Goal: Task Accomplishment & Management: Use online tool/utility

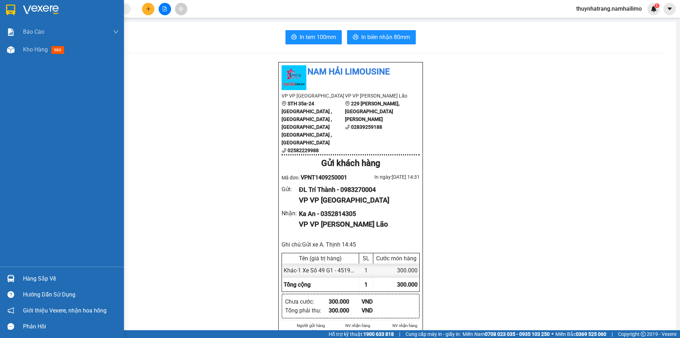
click at [35, 277] on div "Hàng sắp về" at bounding box center [71, 278] width 96 height 11
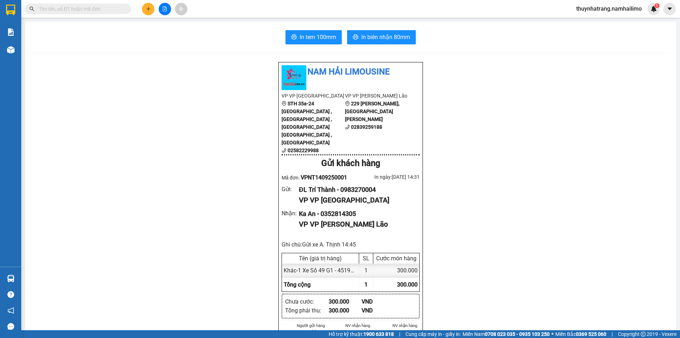
click at [549, 220] on section "Kết quả tìm kiếm ( 0 ) Bộ lọc No Data thuynhatrang.namhailimo 1 Báo cáo Báo cáo…" at bounding box center [340, 169] width 680 height 338
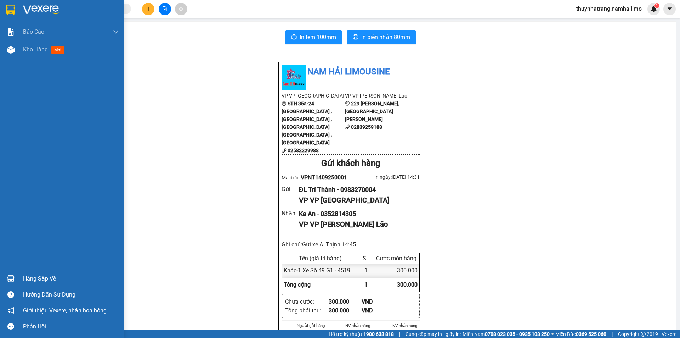
click at [43, 5] on img at bounding box center [41, 10] width 36 height 11
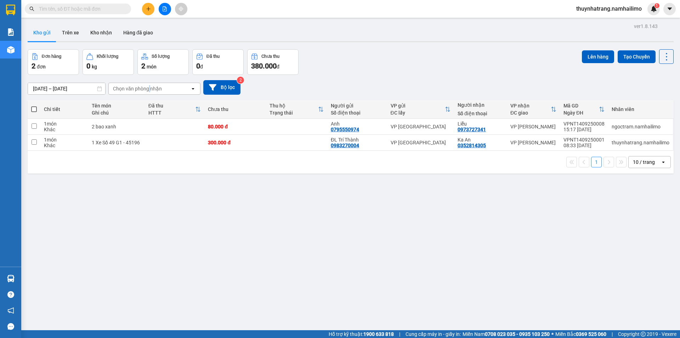
click at [150, 84] on div "Chọn văn phòng nhận" at bounding box center [149, 88] width 81 height 11
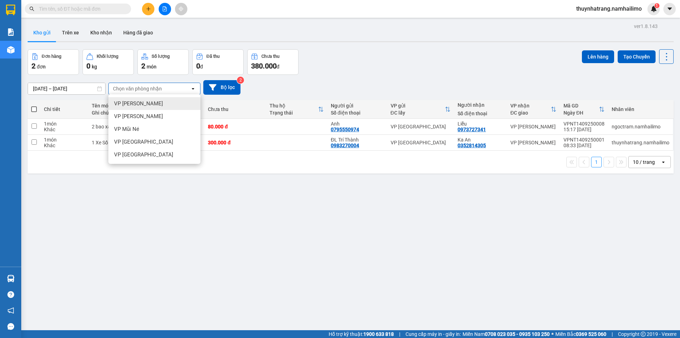
click at [152, 104] on span "VP [PERSON_NAME]" at bounding box center [138, 103] width 49 height 7
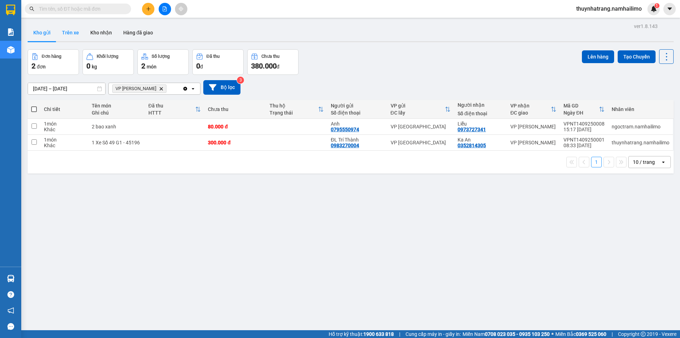
click at [74, 33] on button "Trên xe" at bounding box center [70, 32] width 28 height 17
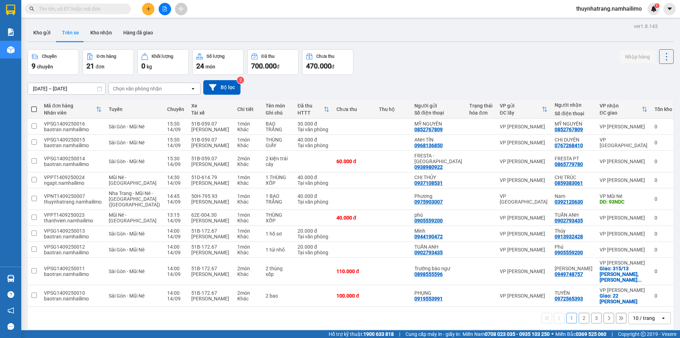
click at [171, 89] on div "Chọn văn phòng nhận" at bounding box center [149, 88] width 81 height 11
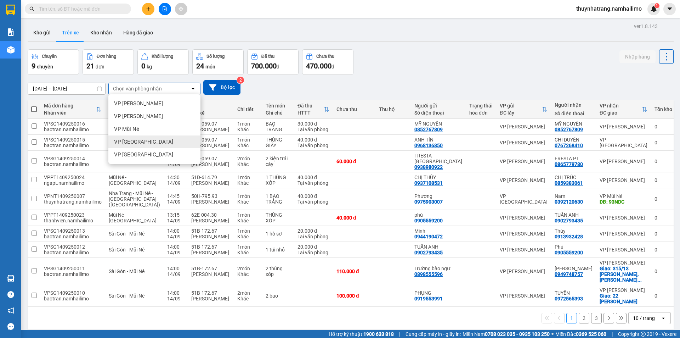
click at [162, 144] on div "VP [GEOGRAPHIC_DATA]" at bounding box center [154, 141] width 92 height 13
